Goal: Task Accomplishment & Management: Use online tool/utility

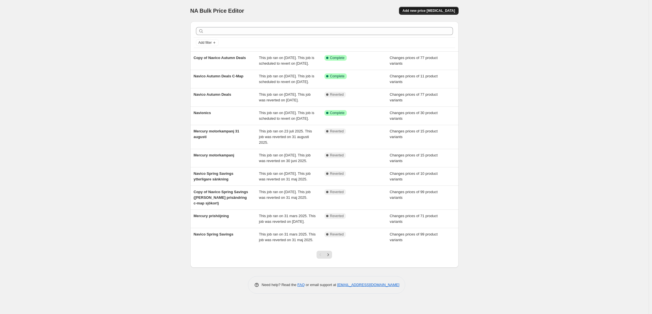
click at [435, 12] on span "Add new price [MEDICAL_DATA]" at bounding box center [429, 10] width 53 height 5
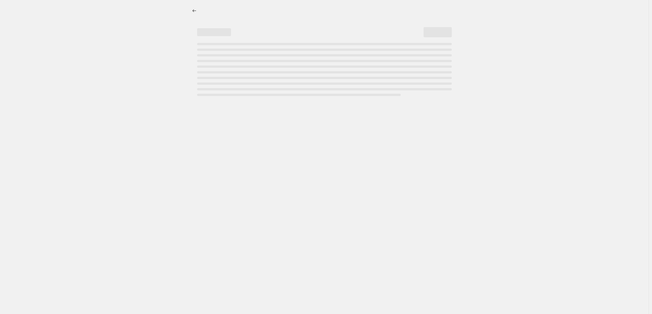
select select "percentage"
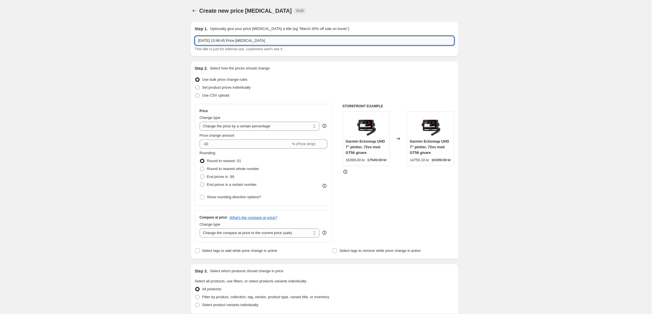
click at [241, 38] on input "[DATE] 13:46:45 Price [MEDICAL_DATA]" at bounding box center [324, 40] width 259 height 9
type input "E"
type input "ePropulsion höstkampanj"
click at [149, 62] on div "Create new price [MEDICAL_DATA]. This page is ready Create new price [MEDICAL_D…" at bounding box center [324, 286] width 649 height 572
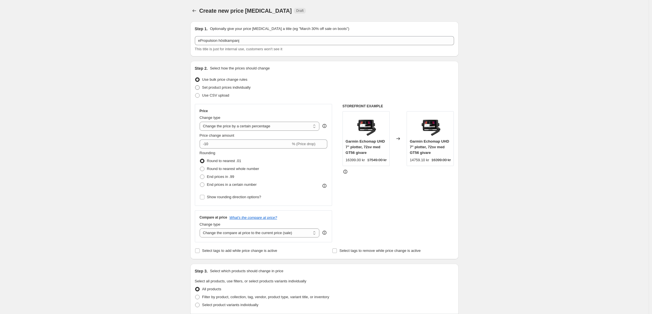
click at [199, 88] on span at bounding box center [197, 87] width 5 height 5
click at [195, 86] on input "Set product prices individually" at bounding box center [195, 85] width 0 height 0
radio input "true"
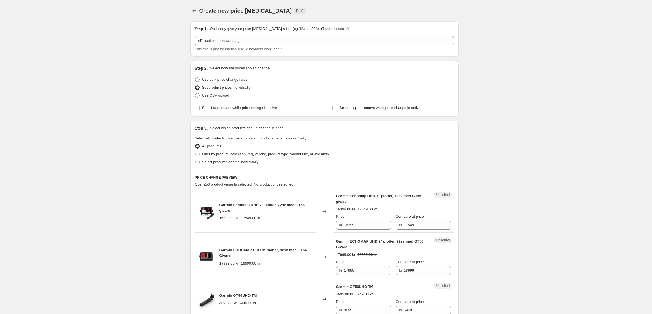
click at [221, 163] on span "Select product variants individually" at bounding box center [230, 162] width 56 height 4
click at [195, 160] on input "Select product variants individually" at bounding box center [195, 160] width 0 height 0
radio input "true"
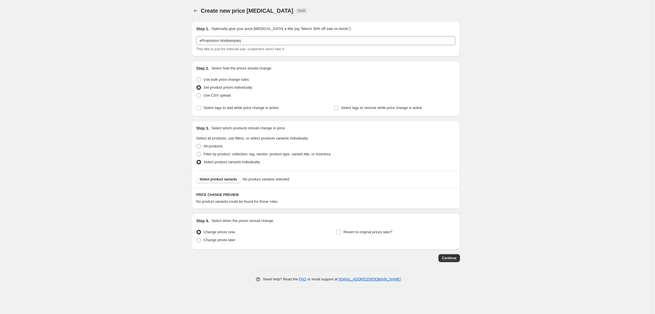
click at [221, 178] on span "Select product variants" at bounding box center [219, 179] width 38 height 5
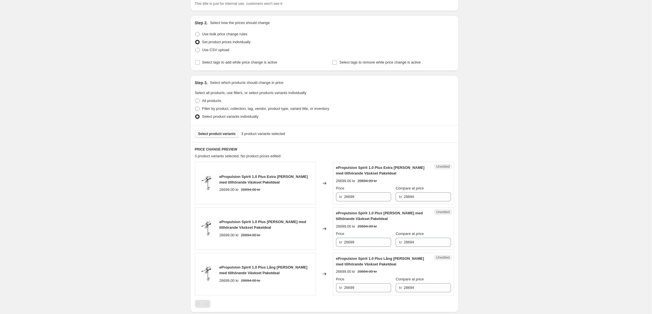
scroll to position [116, 0]
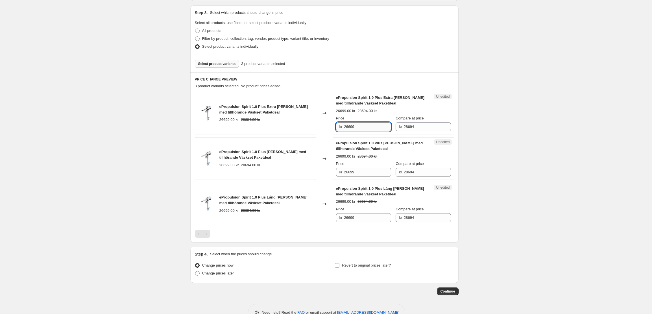
click at [350, 128] on input "26699" at bounding box center [367, 126] width 47 height 9
type input "24699"
click at [349, 171] on input "26699" at bounding box center [367, 172] width 47 height 9
type input "24699"
click at [348, 218] on input "26699" at bounding box center [367, 217] width 47 height 9
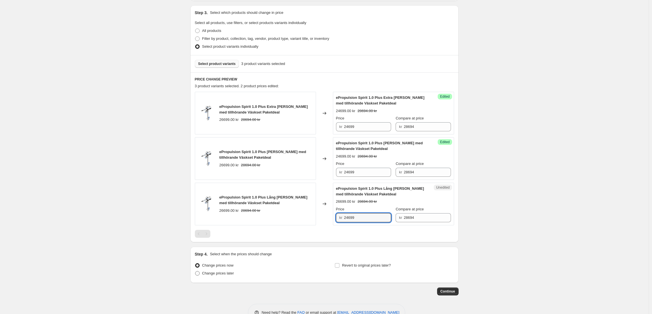
type input "24699"
click at [203, 275] on span "Change prices later" at bounding box center [218, 273] width 32 height 4
click at [195, 271] on input "Change prices later" at bounding box center [195, 271] width 0 height 0
radio input "true"
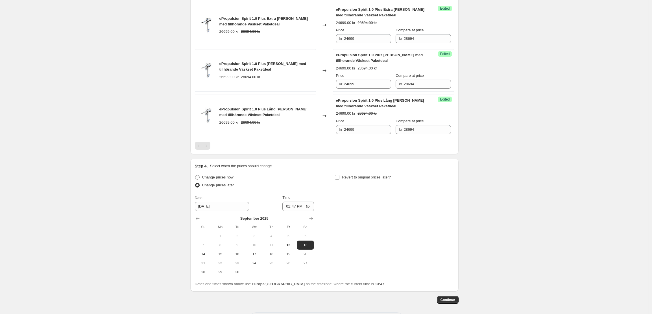
scroll to position [213, 0]
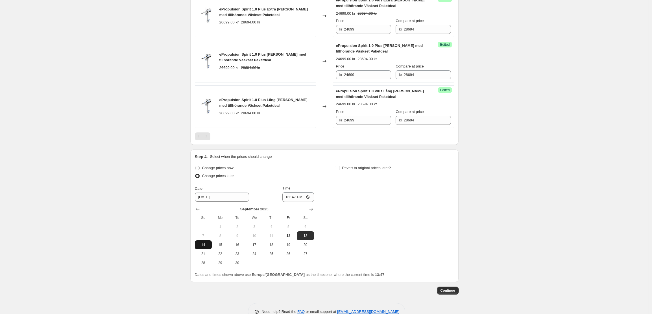
click at [210, 244] on span "14" at bounding box center [203, 245] width 12 height 5
type input "[DATE]"
click at [298, 197] on input "13:47" at bounding box center [298, 197] width 32 height 10
type input "23:59"
click at [340, 169] on input "Revert to original prices later?" at bounding box center [337, 168] width 5 height 5
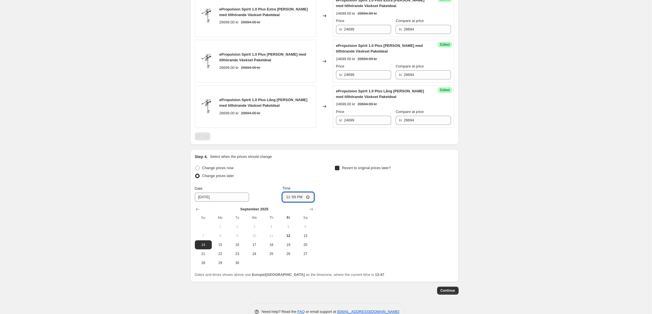
checkbox input "true"
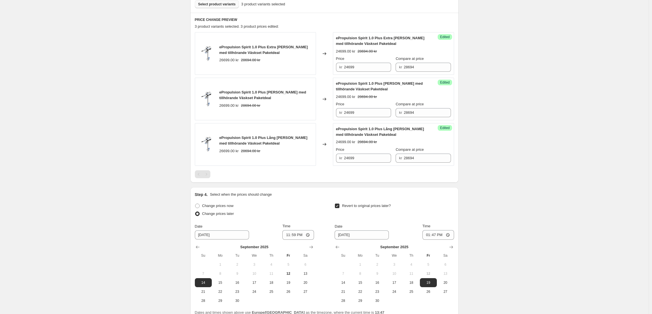
scroll to position [212, 0]
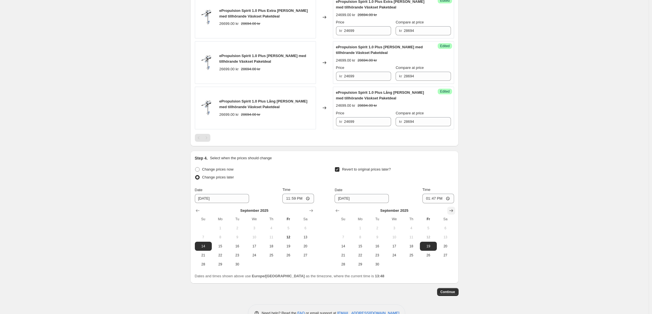
click at [450, 211] on icon "Show next month, October 2025" at bounding box center [452, 211] width 6 height 6
click at [428, 263] on span "31" at bounding box center [428, 264] width 12 height 5
type input "[DATE]"
click at [443, 200] on input "13:47" at bounding box center [439, 199] width 32 height 10
click at [438, 198] on input "13:47" at bounding box center [439, 199] width 32 height 10
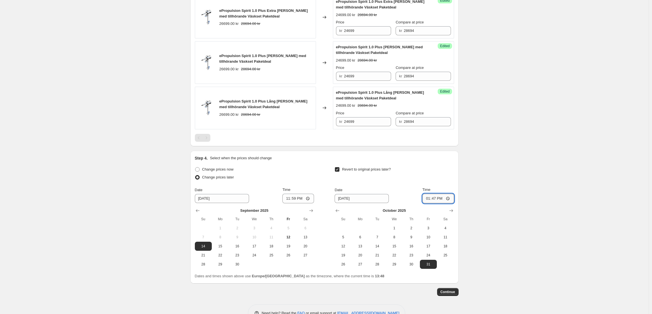
click at [437, 198] on input "13:47" at bounding box center [439, 199] width 32 height 10
type input "23:59"
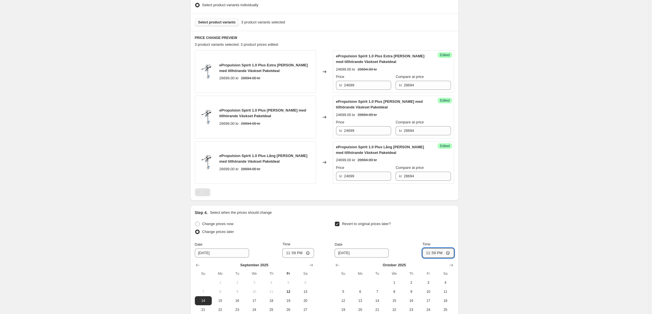
scroll to position [156, 0]
click at [224, 25] on span "Select product variants" at bounding box center [217, 23] width 38 height 5
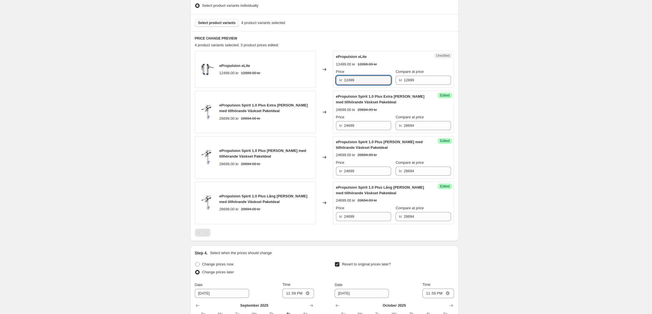
drag, startPoint x: 350, startPoint y: 81, endPoint x: 339, endPoint y: 79, distance: 11.1
click at [339, 79] on div "kr 12499" at bounding box center [363, 80] width 55 height 9
type input "10900"
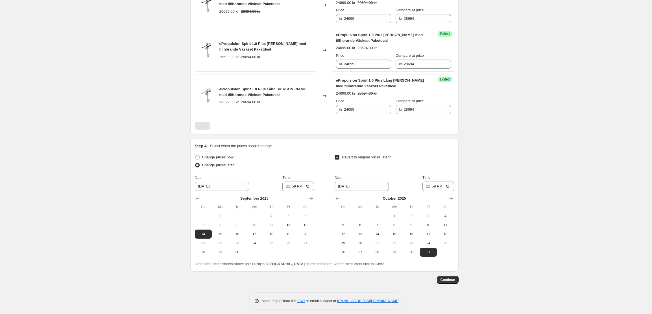
scroll to position [268, 0]
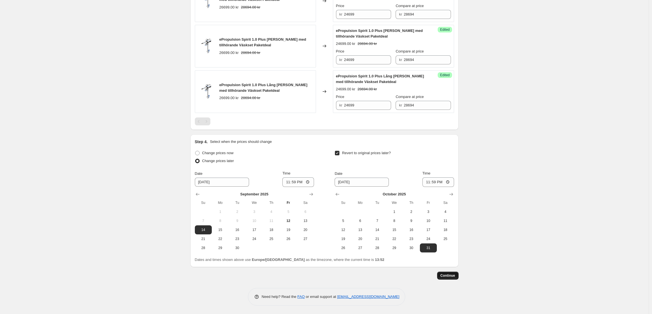
click at [452, 277] on span "Continue" at bounding box center [448, 275] width 15 height 5
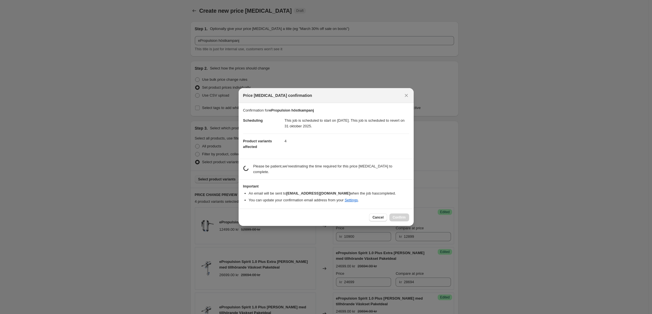
scroll to position [0, 0]
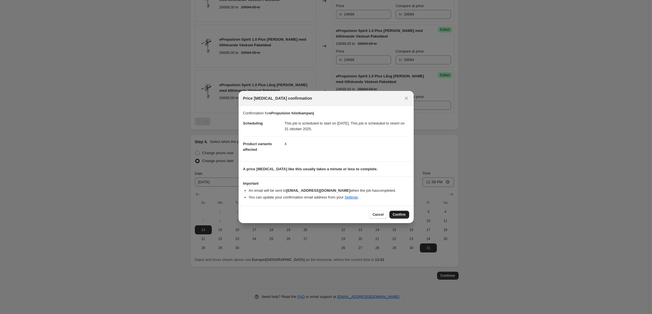
click at [401, 216] on span "Confirm" at bounding box center [399, 214] width 13 height 5
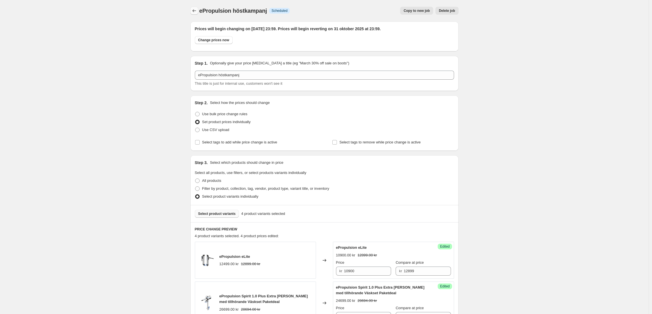
click at [197, 10] on icon "Price change jobs" at bounding box center [195, 11] width 6 height 6
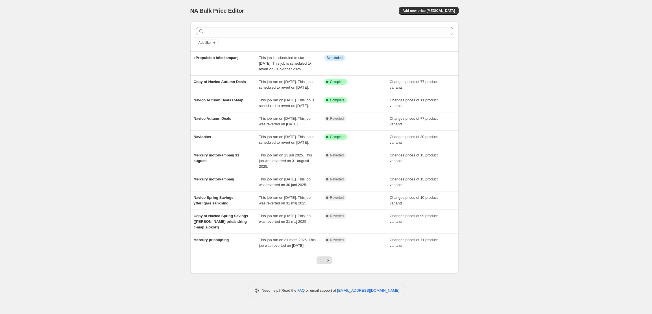
click at [493, 80] on div "NA Bulk Price Editor. This page is ready NA Bulk Price Editor Add new price [ME…" at bounding box center [324, 157] width 649 height 314
